Goal: Find specific page/section: Find specific page/section

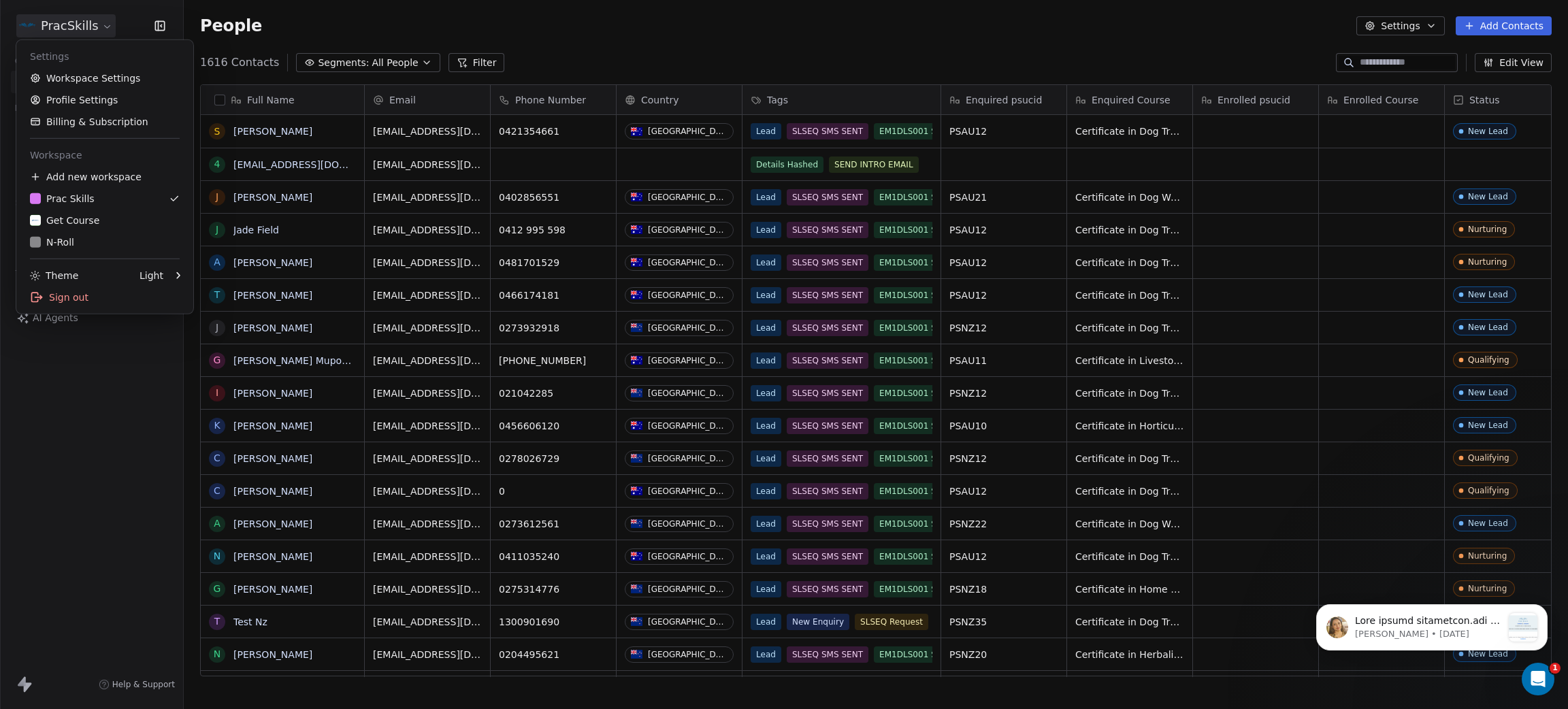
scroll to position [608, 1369]
click at [76, 214] on div "Get Course" at bounding box center [64, 220] width 69 height 13
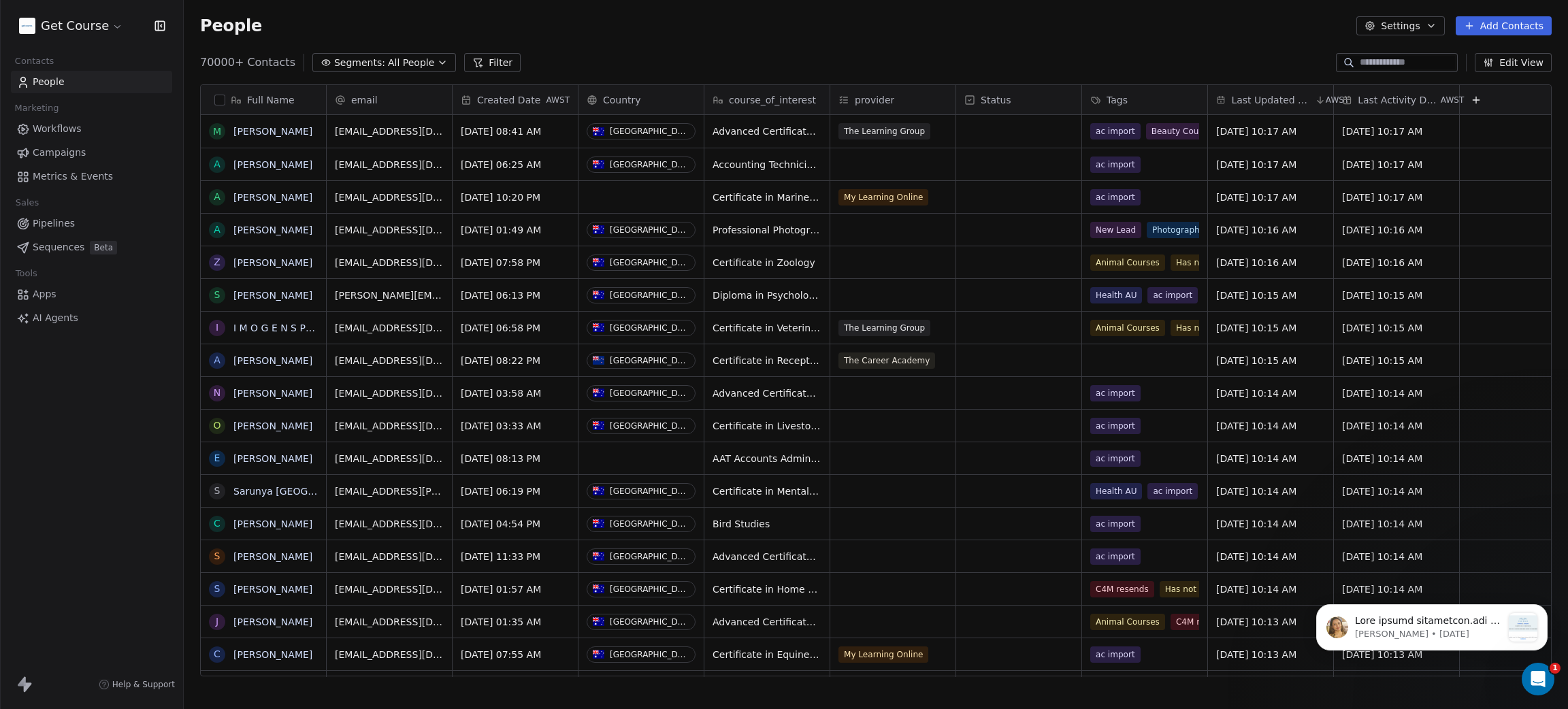
scroll to position [608, 1369]
click at [71, 153] on span "Campaigns" at bounding box center [59, 153] width 53 height 14
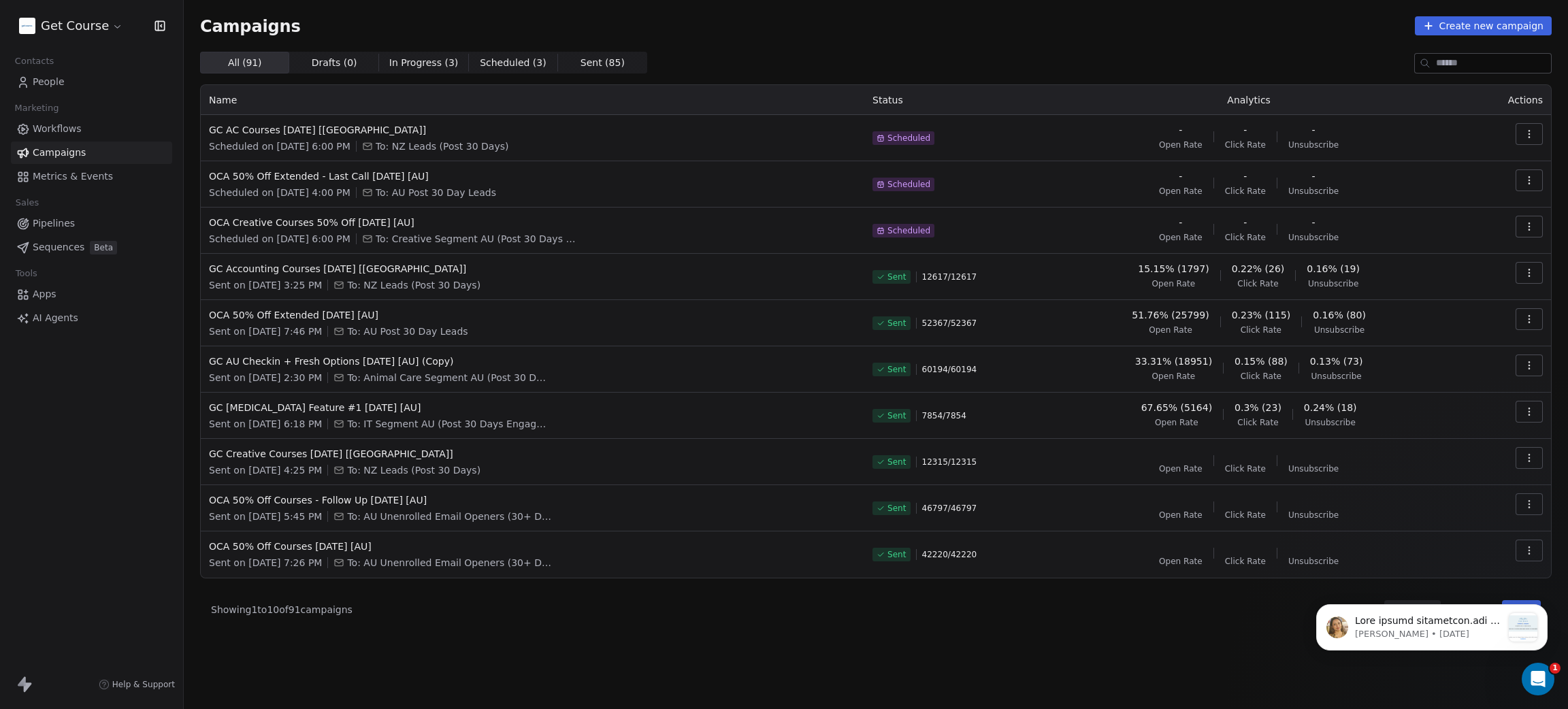
click at [308, 444] on td "GC Creative Courses [DATE] [[GEOGRAPHIC_DATA]] Sent on [DATE] 4:25 PM To: NZ Le…" at bounding box center [533, 462] width 663 height 46
click at [309, 452] on span "GC Creative Courses [DATE] [[GEOGRAPHIC_DATA]]" at bounding box center [533, 454] width 647 height 13
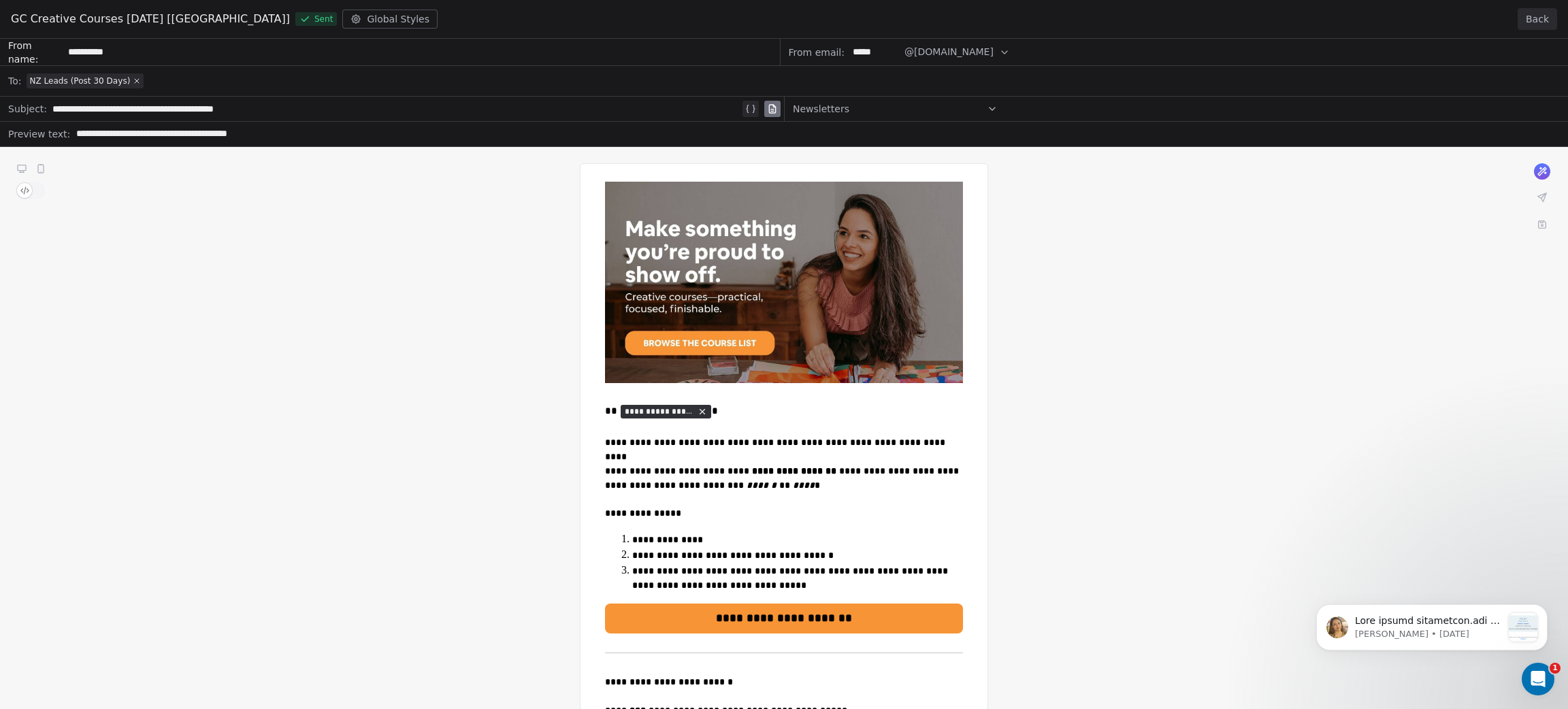
click at [1546, 16] on button "Back" at bounding box center [1537, 19] width 39 height 22
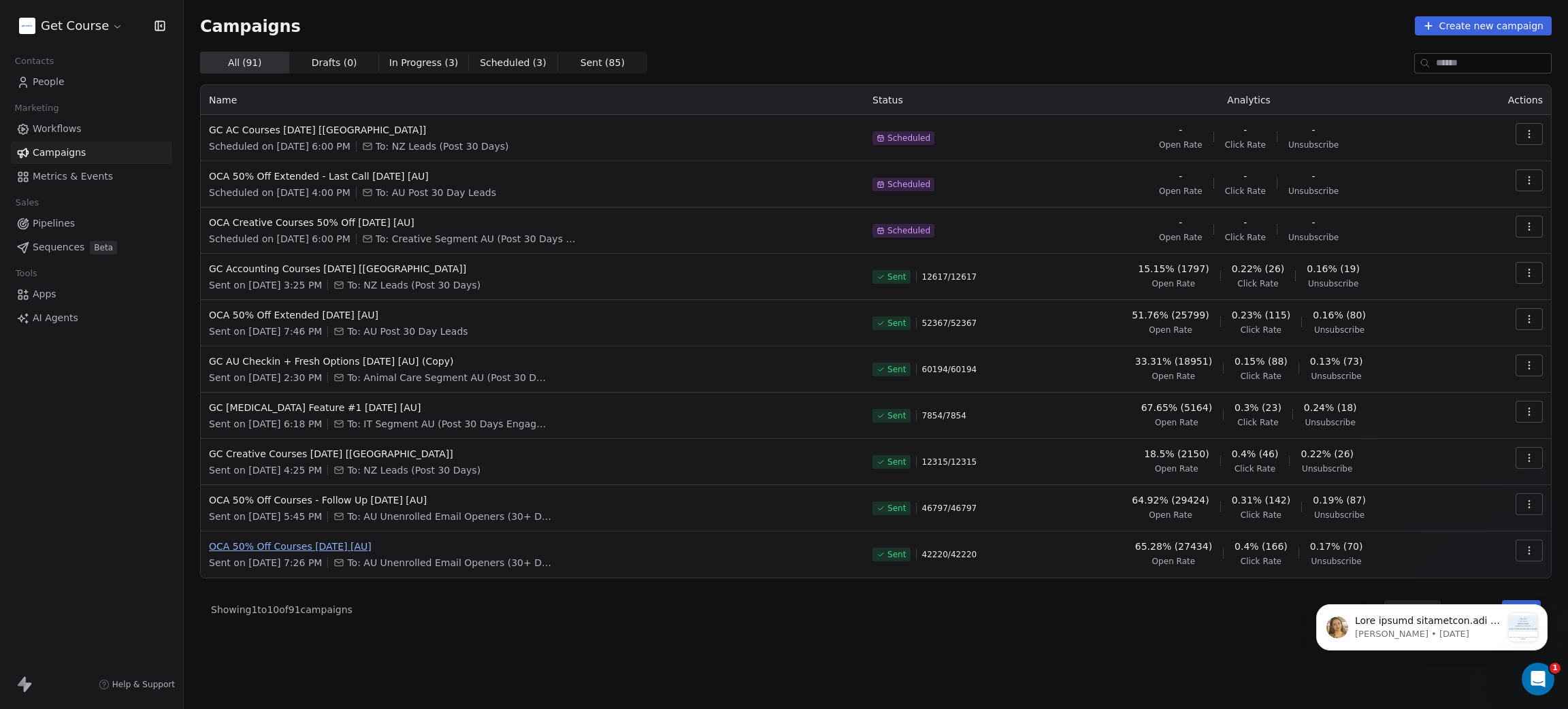
click at [301, 546] on span "OCA 50% Off Courses [DATE] [AU]" at bounding box center [533, 546] width 647 height 13
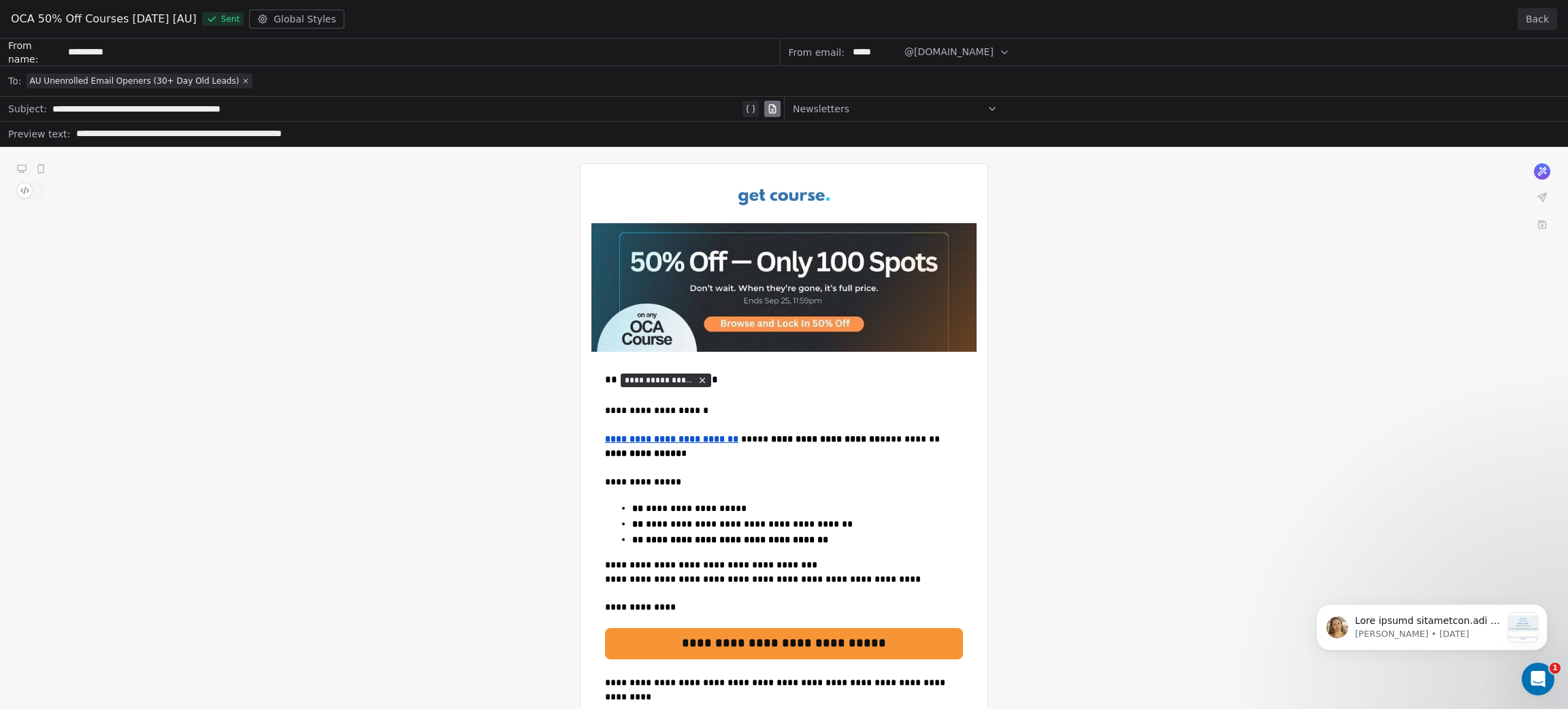
click at [1546, 20] on button "Back" at bounding box center [1537, 19] width 39 height 22
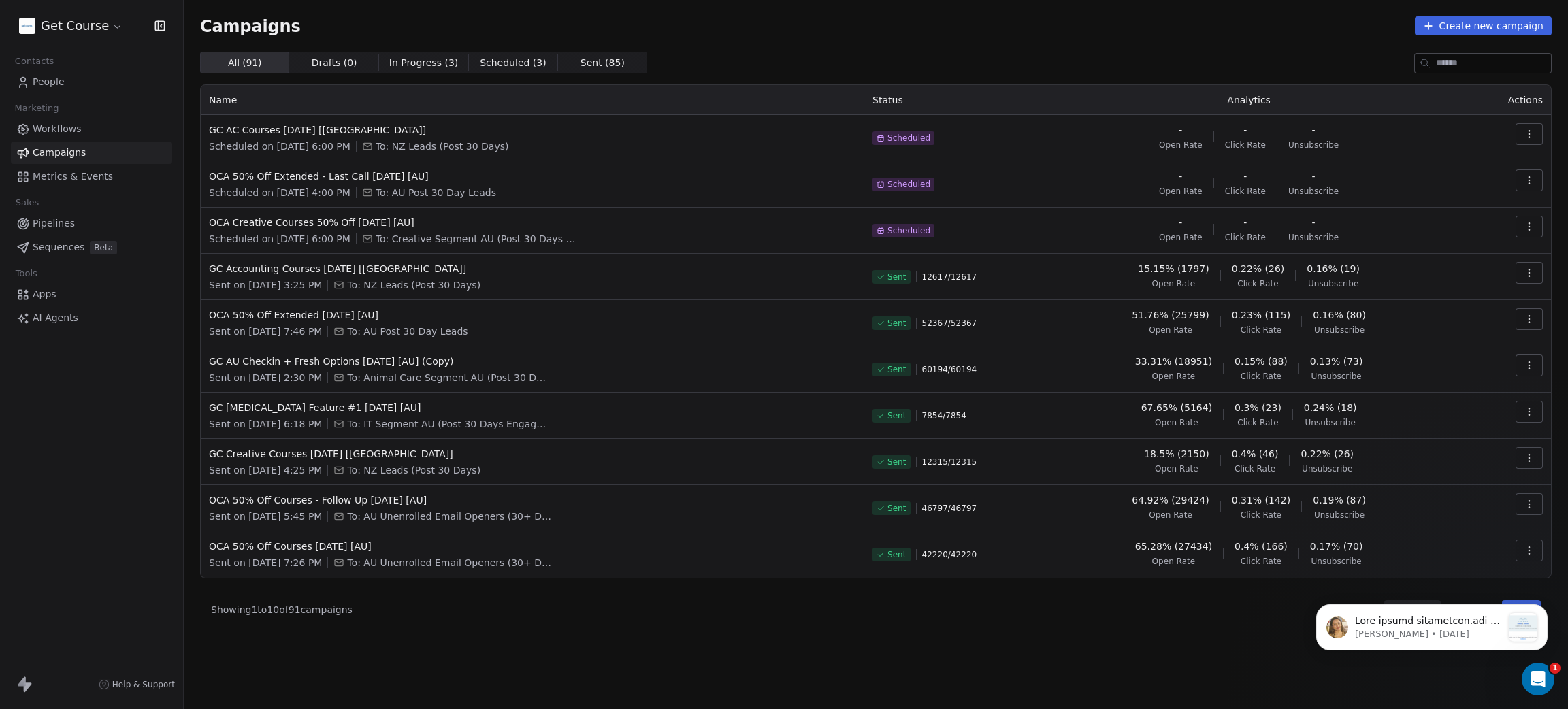
click at [377, 665] on div "Campaigns Create new campaign All ( 91 ) All ( 91 ) Drafts ( 0 ) Drafts ( 0 ) I…" at bounding box center [875, 354] width 1384 height 709
click at [332, 498] on span "OCA 50% Off Courses - Follow Up [DATE] [AU]" at bounding box center [533, 500] width 647 height 13
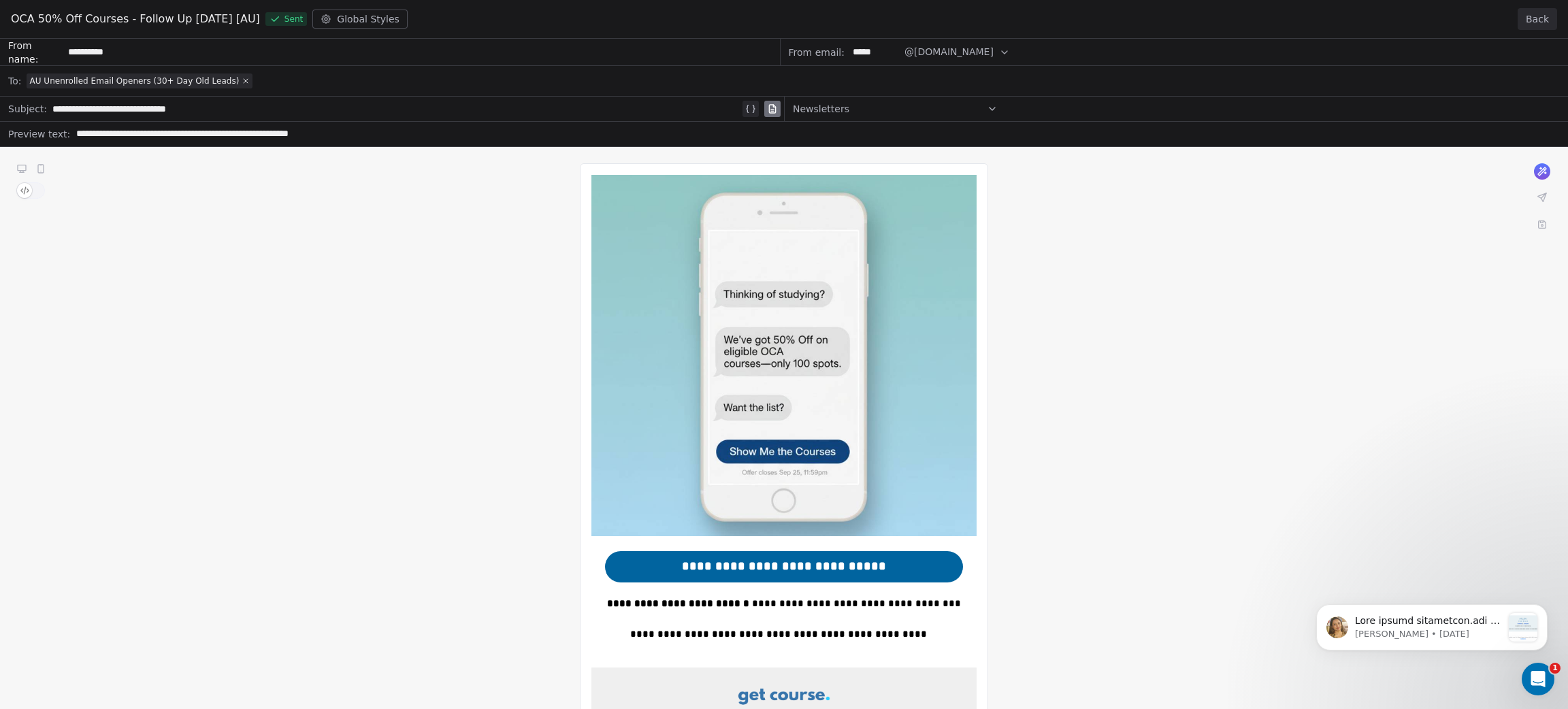
click at [1534, 13] on button "Back" at bounding box center [1537, 19] width 39 height 22
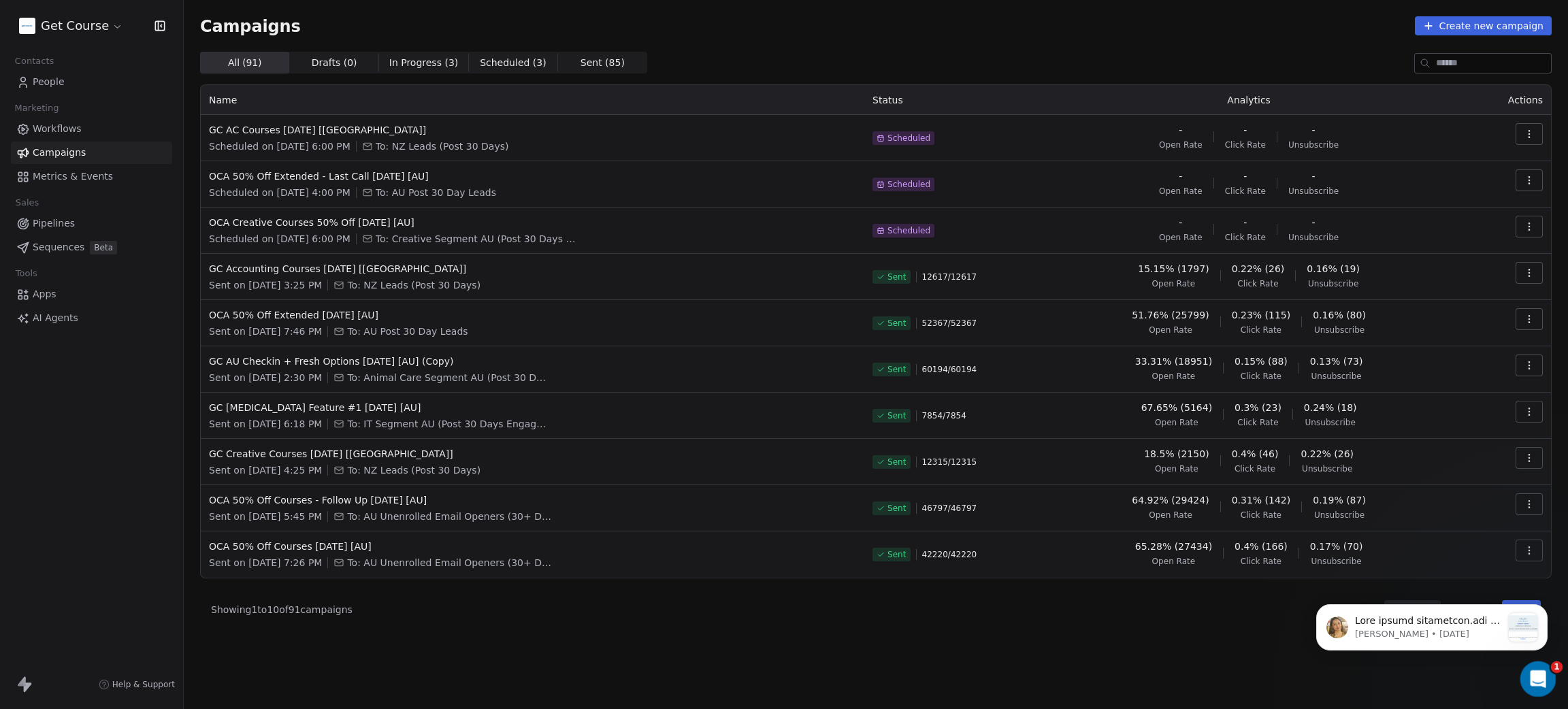
click at [1535, 675] on icon "Open Intercom Messenger" at bounding box center [1536, 678] width 22 height 22
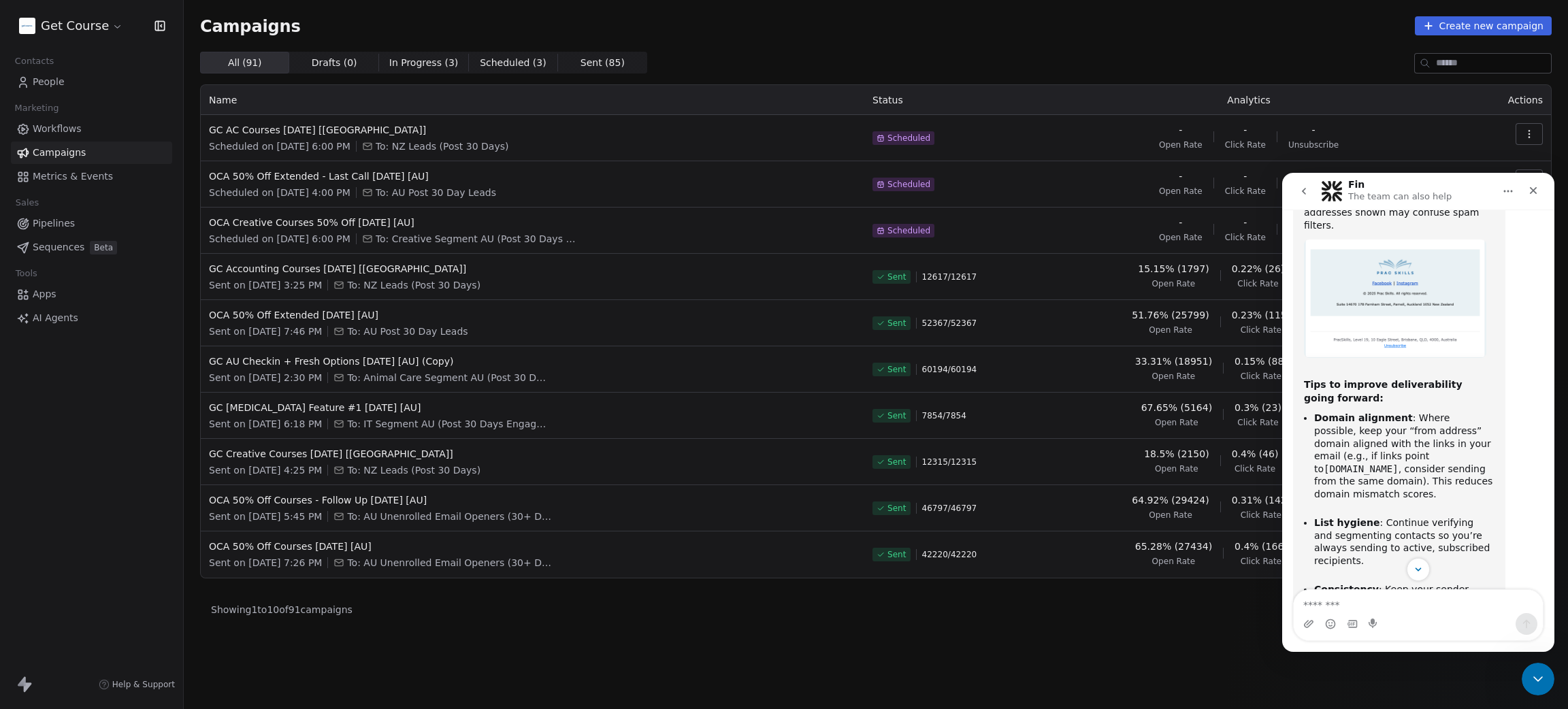
scroll to position [870, 0]
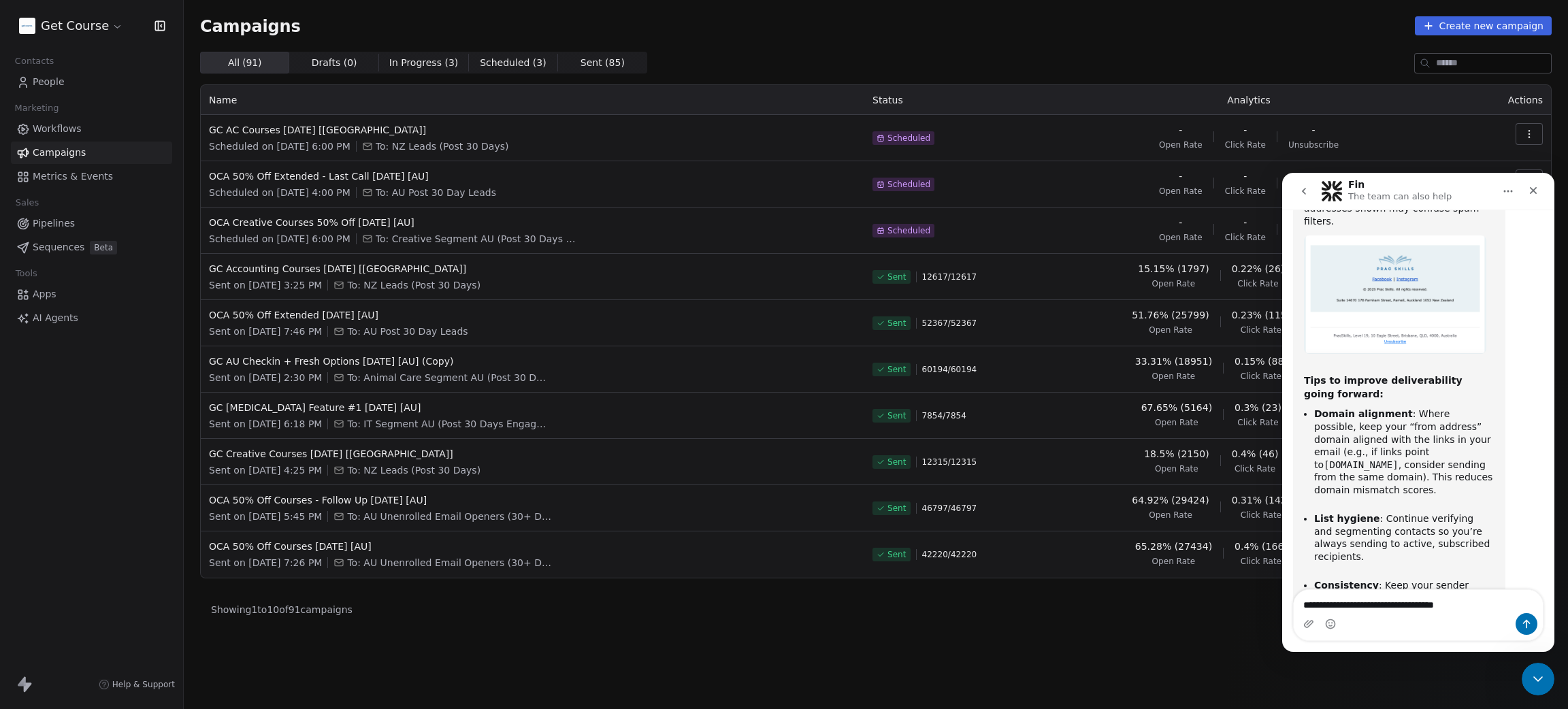
type textarea "**********"
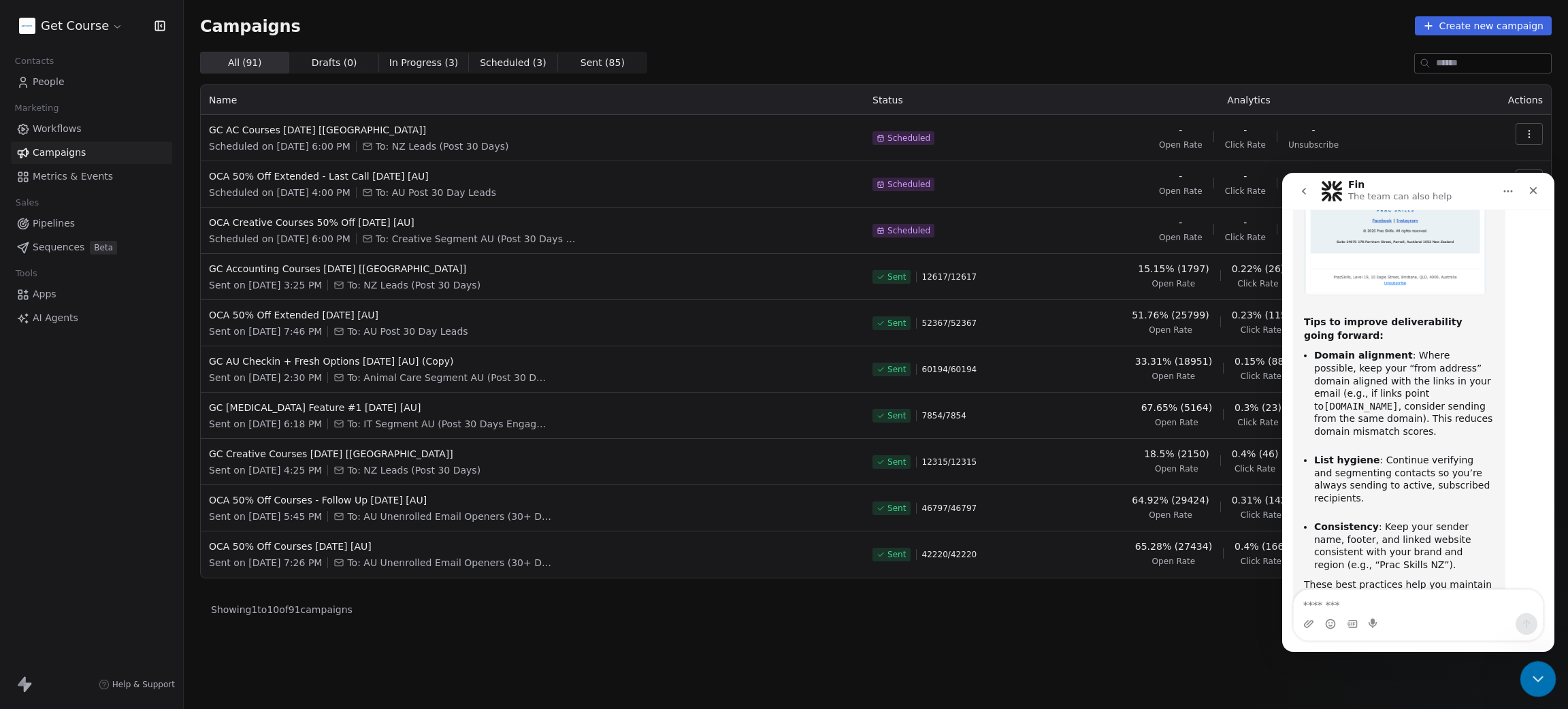
click at [1526, 667] on div "Close Intercom Messenger" at bounding box center [1536, 677] width 33 height 33
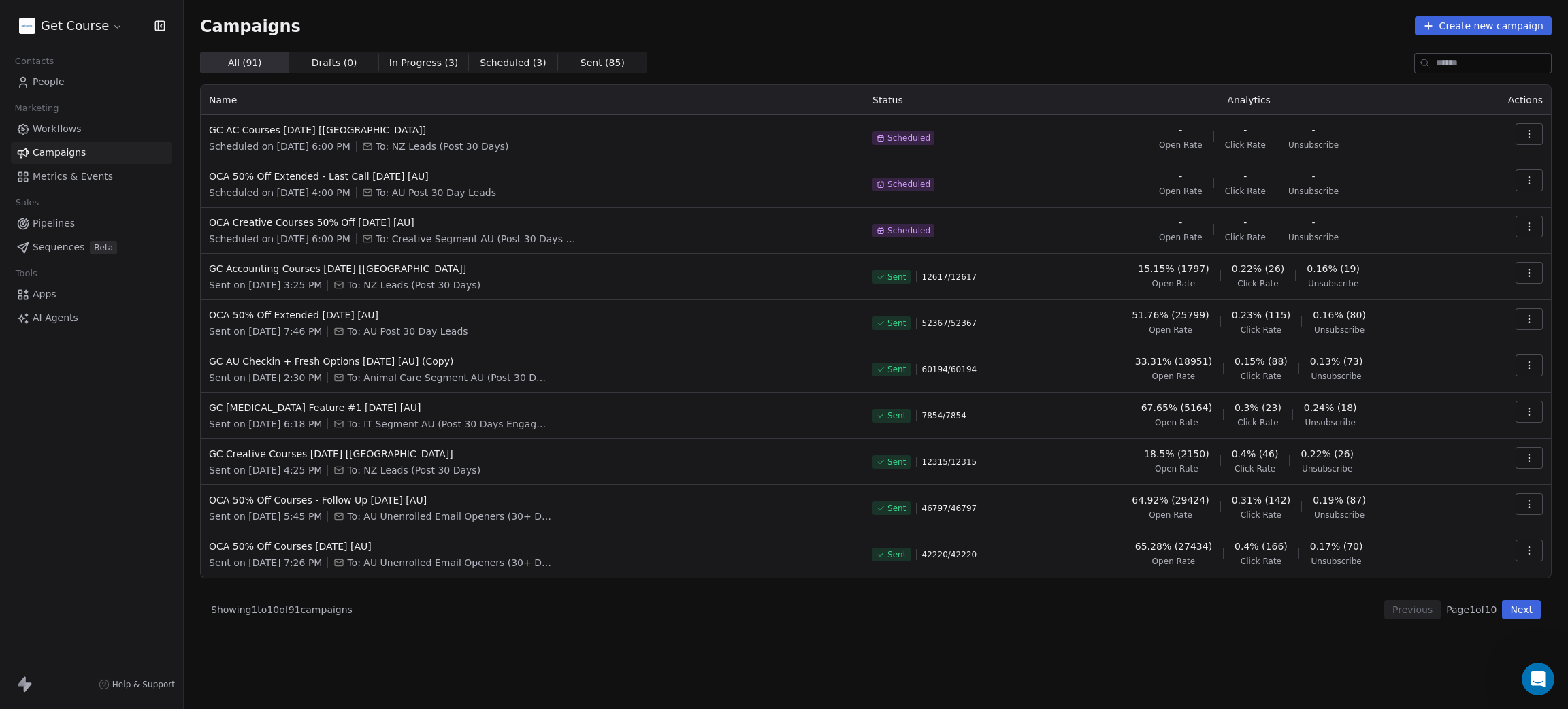
click at [72, 126] on span "Workflows" at bounding box center [57, 129] width 49 height 14
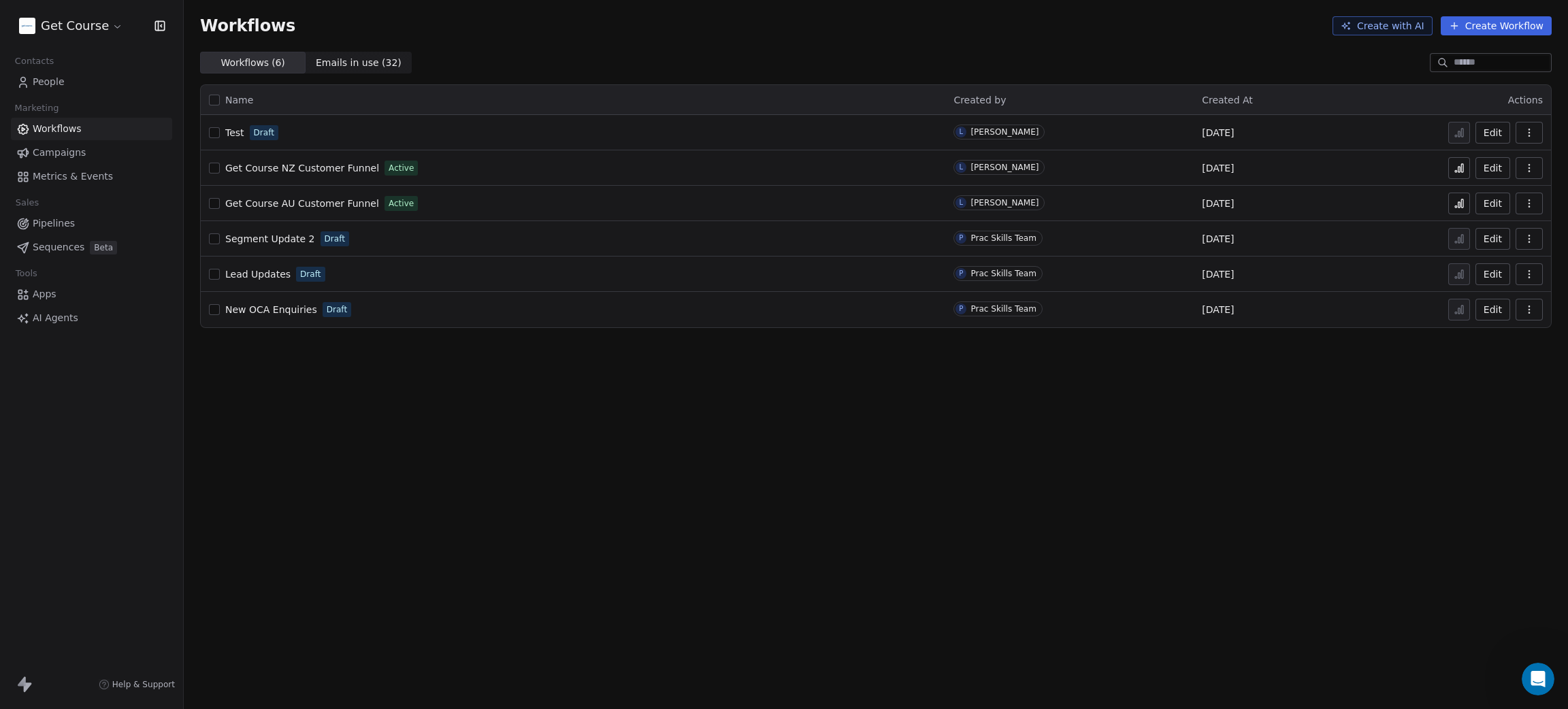
click at [60, 27] on html "Get Course Contacts People Marketing Workflows Campaigns Metrics & Events Sales…" at bounding box center [784, 354] width 1568 height 709
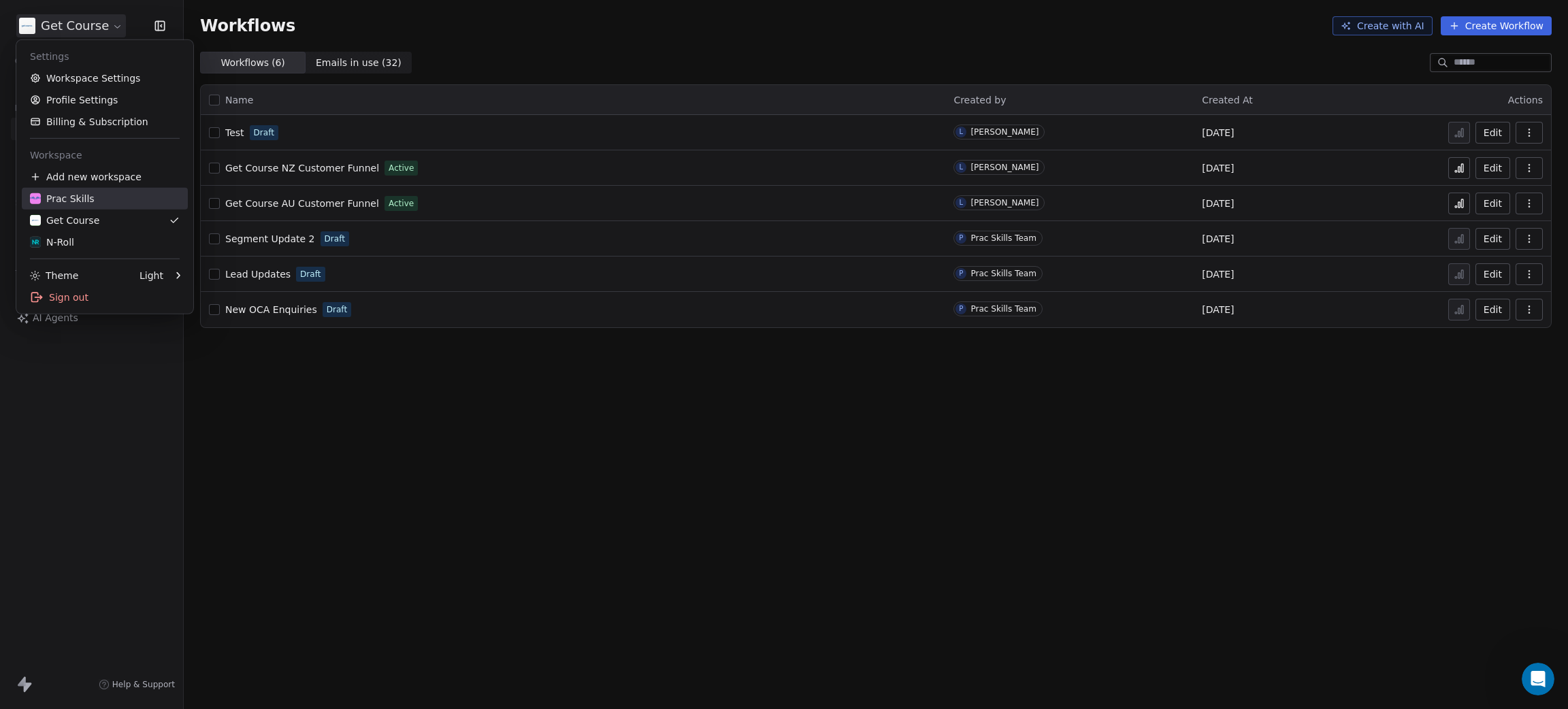
click at [71, 206] on link "Prac Skills" at bounding box center [104, 198] width 166 height 22
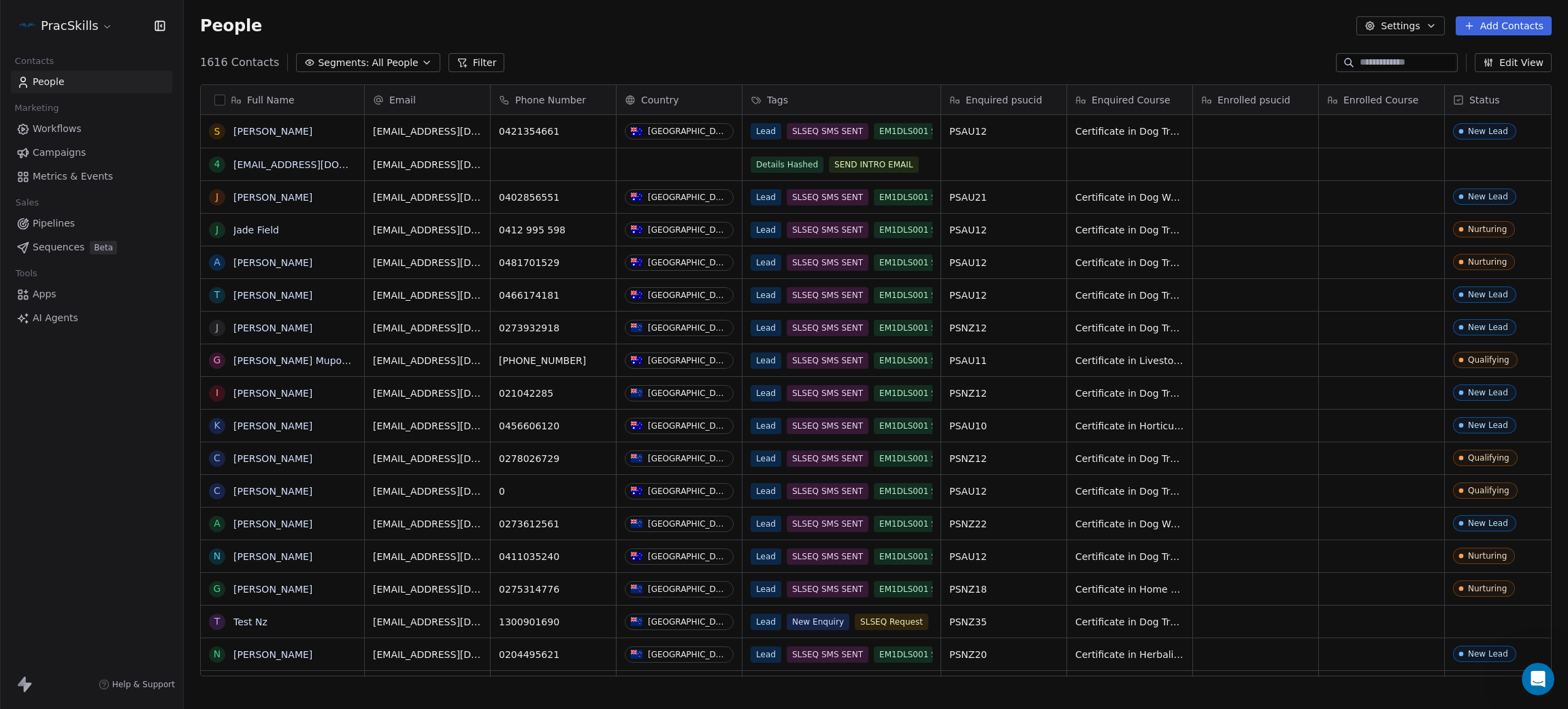
scroll to position [608, 1369]
click at [50, 129] on span "Workflows" at bounding box center [57, 129] width 49 height 14
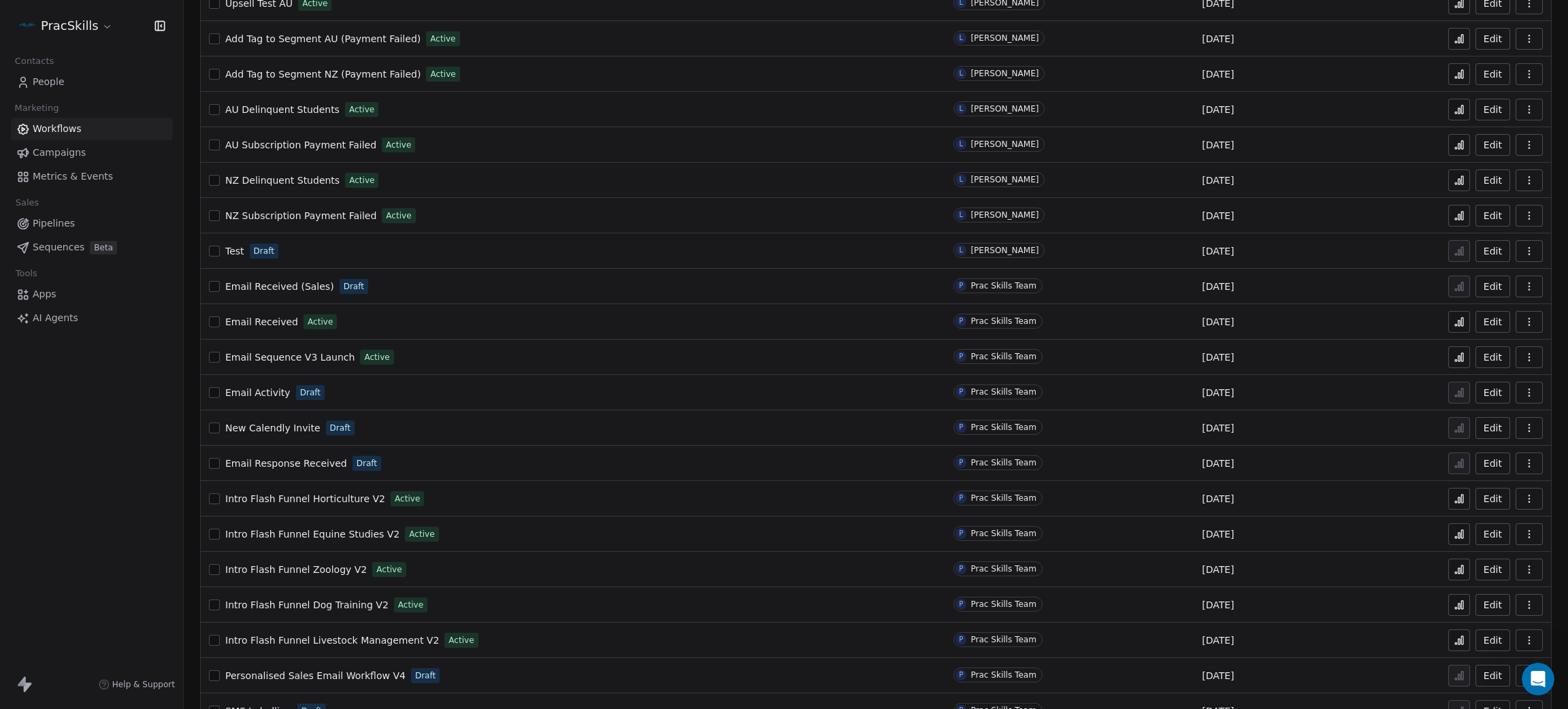
scroll to position [204, 0]
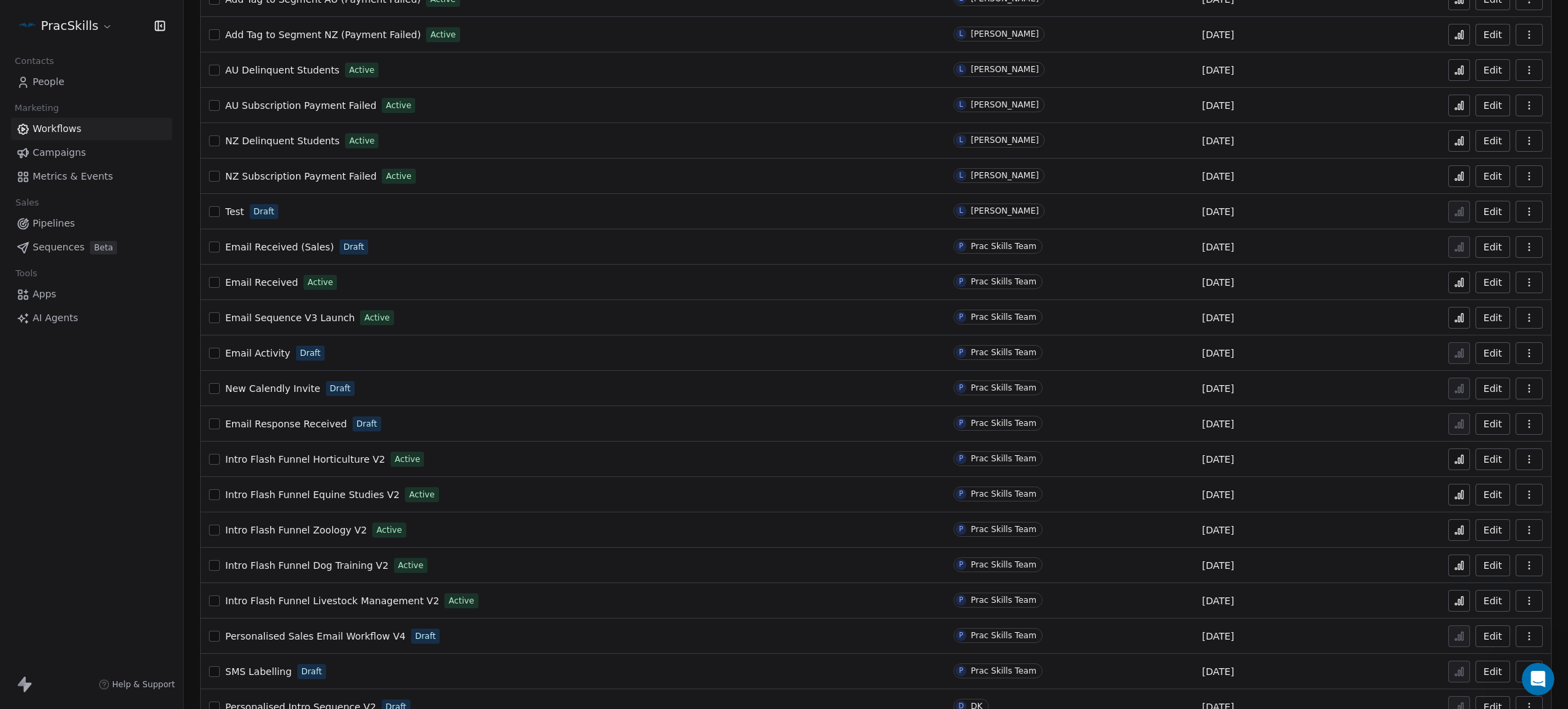
click at [321, 316] on span "Email Sequence V3 Launch" at bounding box center [290, 318] width 129 height 11
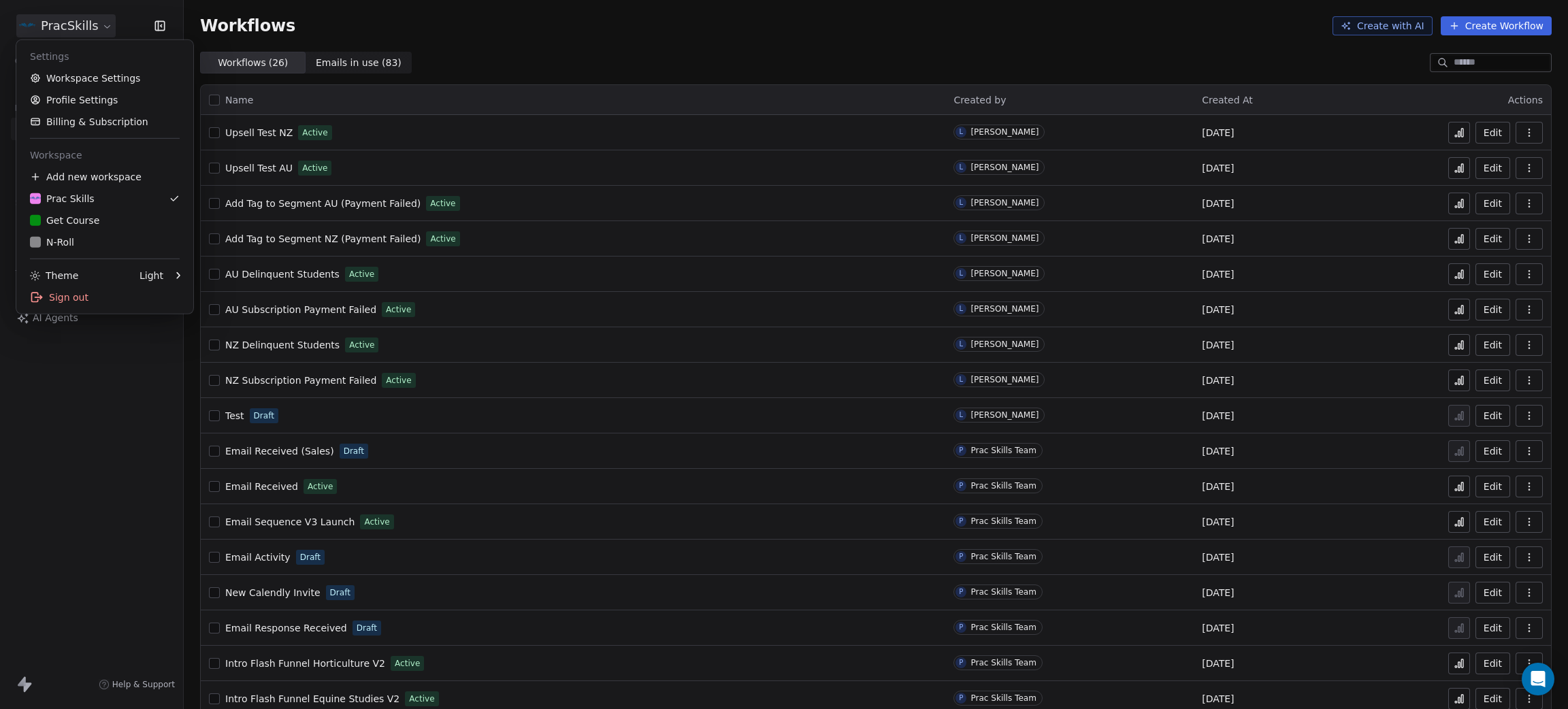
click at [58, 32] on html "PracSkills Contacts People Marketing Workflows Campaigns Metrics & Events Sales…" at bounding box center [784, 354] width 1568 height 709
click at [71, 219] on div "Get Course" at bounding box center [64, 220] width 69 height 13
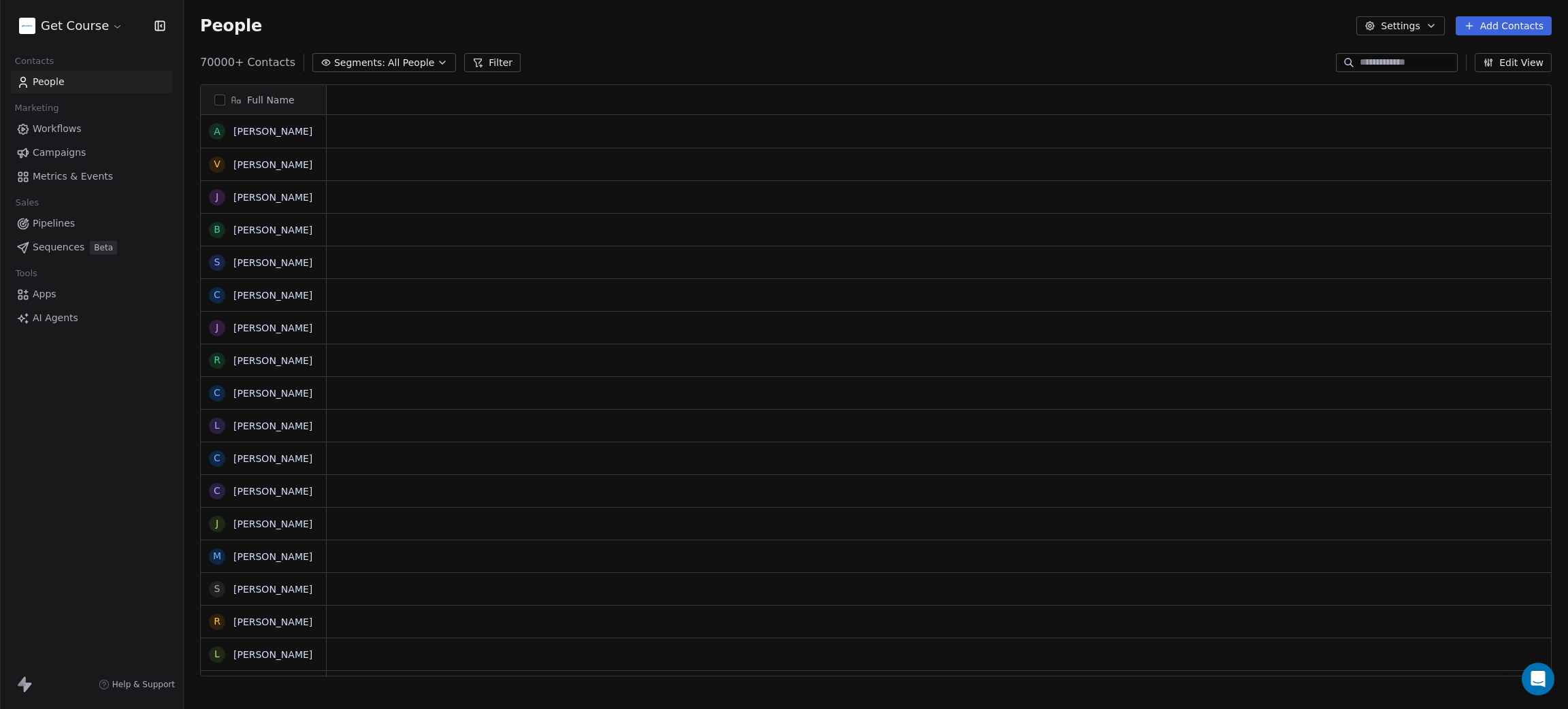
scroll to position [16, 16]
